Goal: Find specific page/section: Find specific page/section

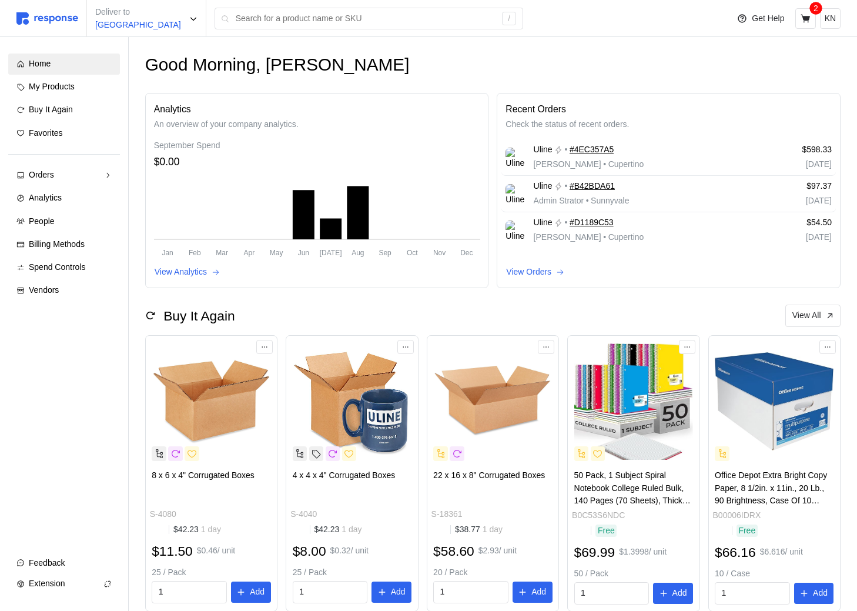
click at [692, 302] on div "Good Morning, Kristina Analytics An overview of your company analytics. Septemb…" at bounding box center [493, 488] width 728 height 903
click at [102, 304] on button "Extension" at bounding box center [64, 583] width 112 height 21
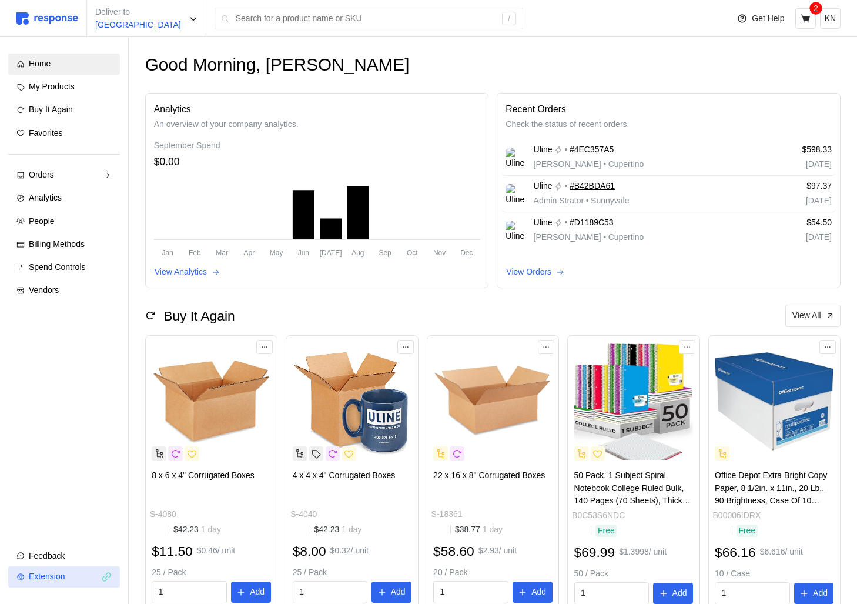
click at [58, 304] on span "Extension" at bounding box center [47, 575] width 36 height 9
